Goal: Obtain resource: Obtain resource

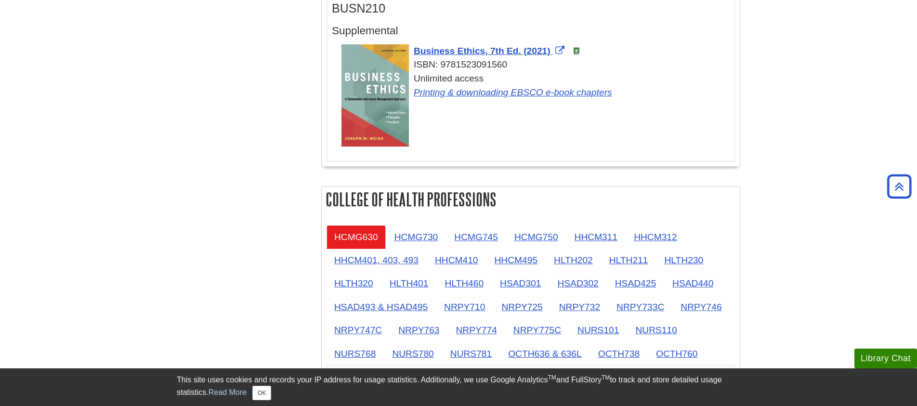
scroll to position [746, 0]
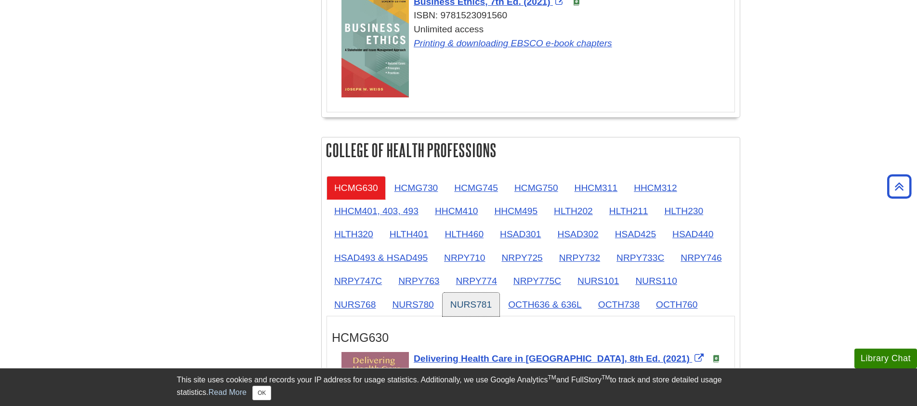
click at [481, 304] on link "NURS781" at bounding box center [471, 304] width 57 height 24
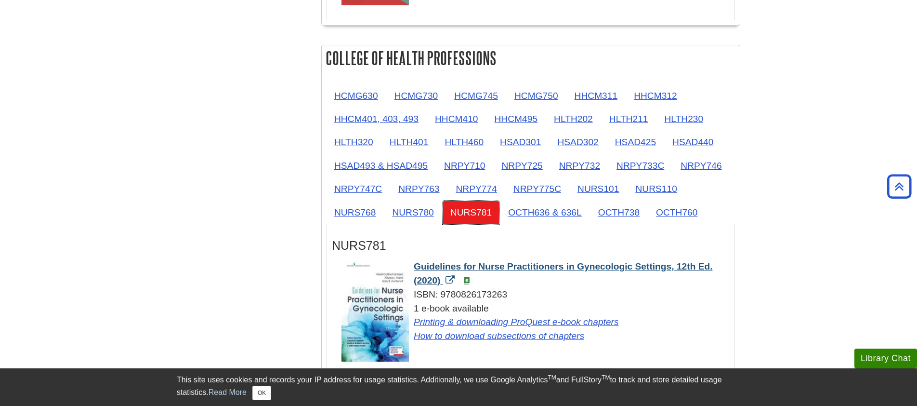
scroll to position [881, 0]
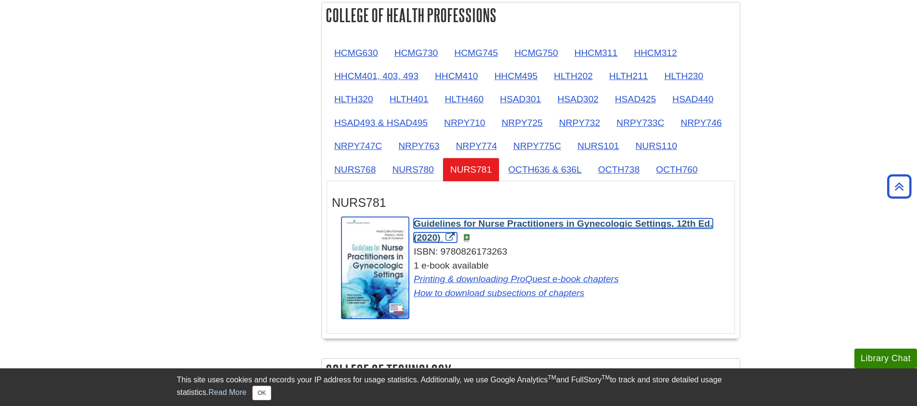
click at [558, 225] on span "Guidelines for Nurse Practitioners in Gynecologic Settings, 12th Ed. (2020)" at bounding box center [563, 230] width 299 height 24
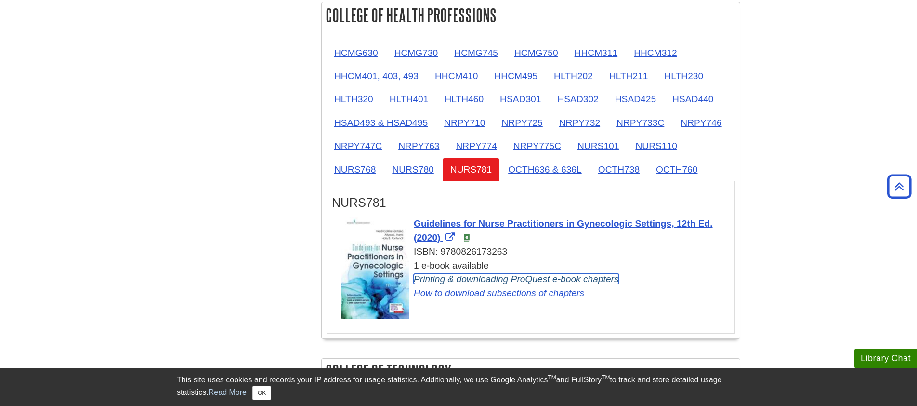
click at [456, 282] on link "Printing & downloading ProQuest e-book chapters" at bounding box center [516, 279] width 205 height 10
click at [356, 202] on h3 "NURS781" at bounding box center [531, 203] width 398 height 14
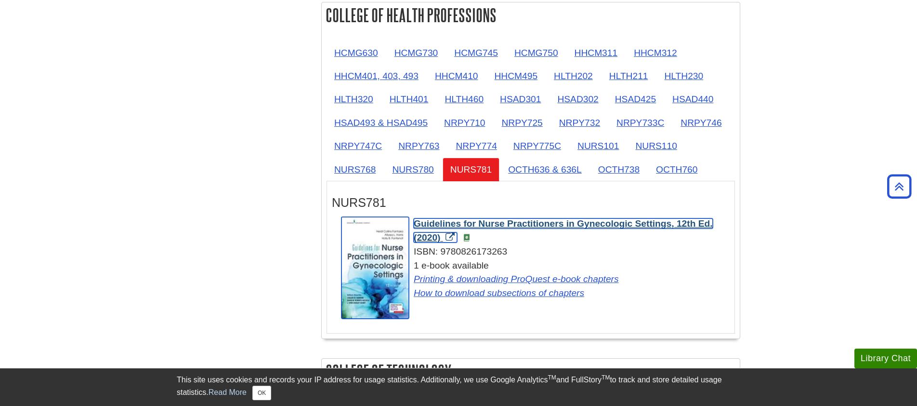
click at [387, 260] on img "Link opens in new window" at bounding box center [375, 268] width 67 height 102
click at [418, 225] on span "Guidelines for Nurse Practitioners in Gynecologic Settings, 12th Ed. (2020)" at bounding box center [563, 230] width 299 height 24
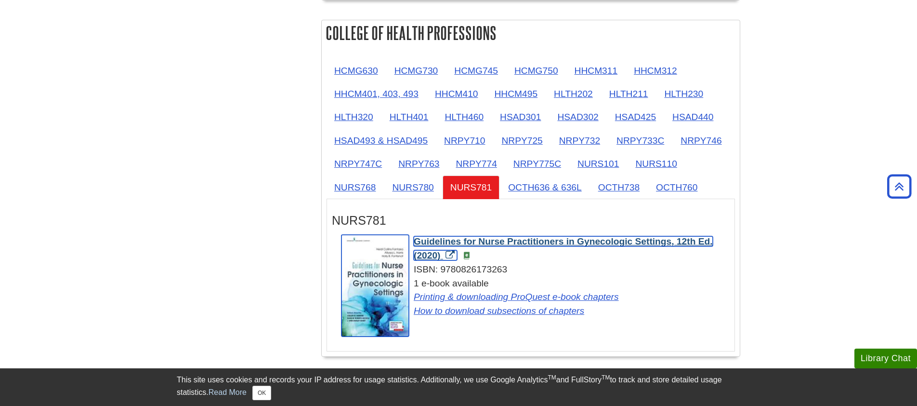
scroll to position [839, 0]
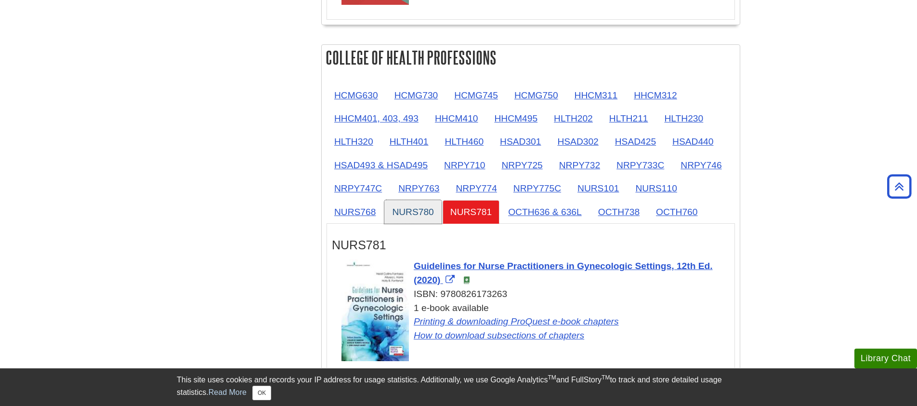
click at [394, 214] on link "NURS780" at bounding box center [412, 212] width 57 height 24
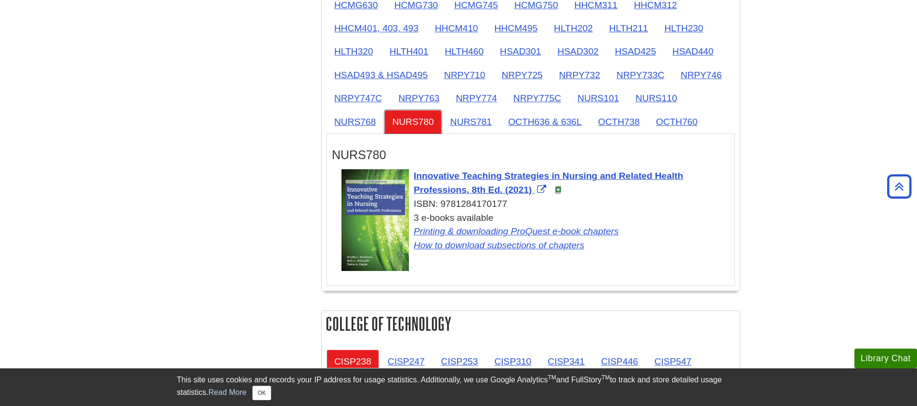
scroll to position [965, 0]
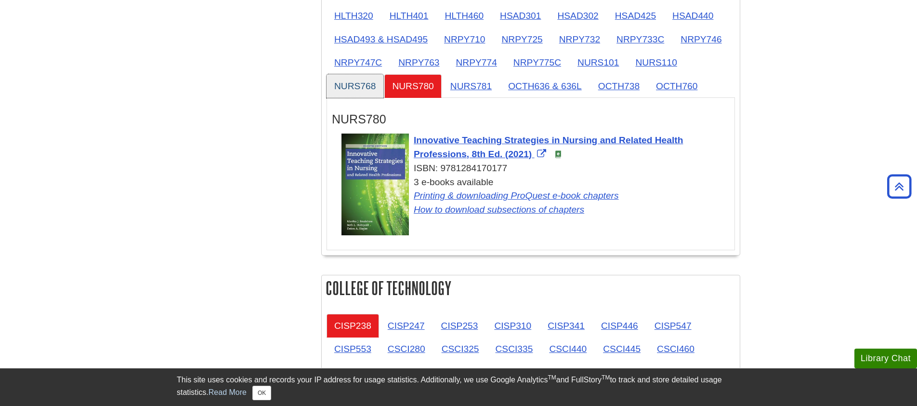
click at [352, 91] on link "NURS768" at bounding box center [355, 86] width 57 height 24
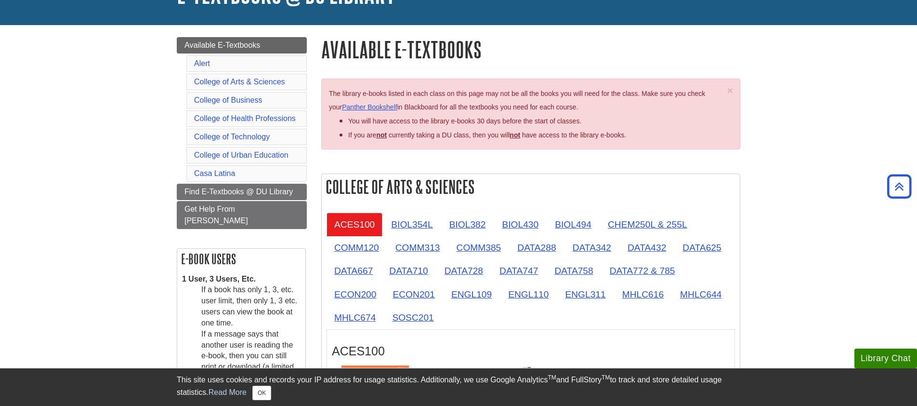
scroll to position [57, 0]
